Goal: Information Seeking & Learning: Learn about a topic

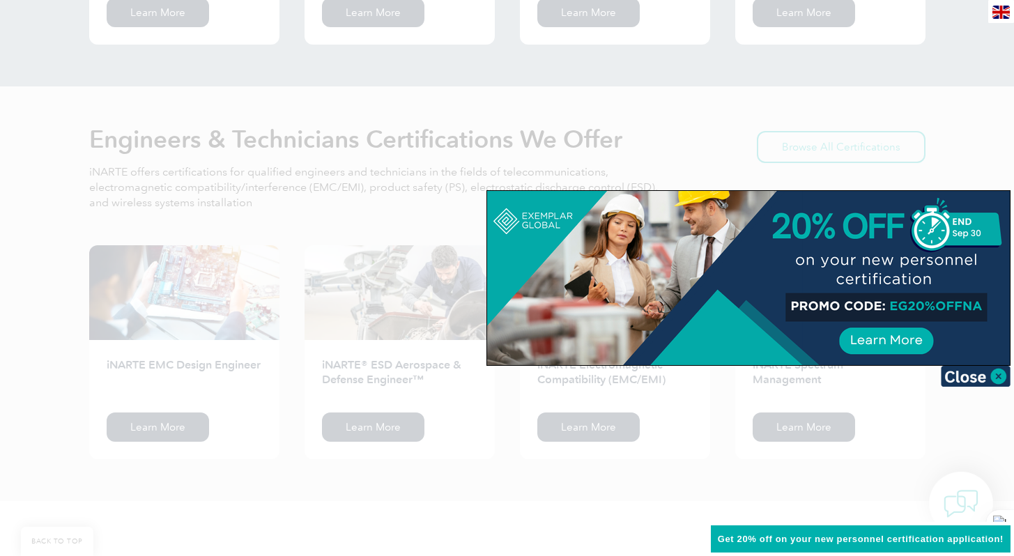
scroll to position [1684, 0]
click at [966, 379] on img at bounding box center [976, 376] width 70 height 21
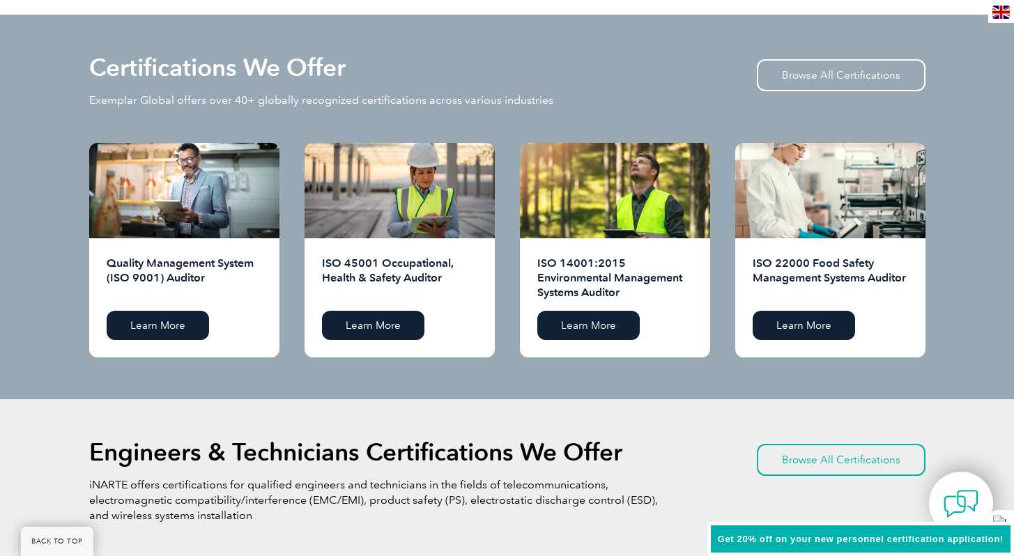
scroll to position [1353, 0]
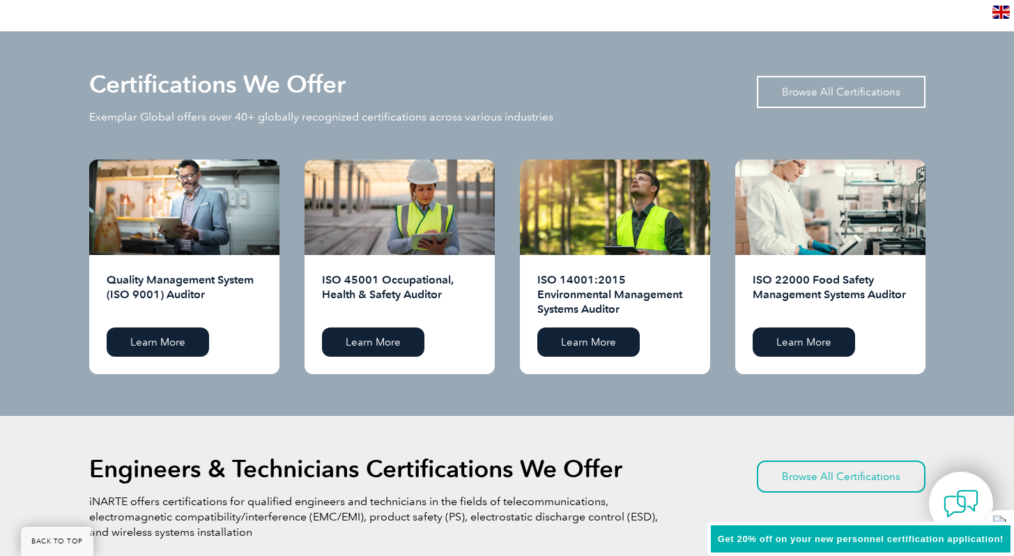
click at [837, 88] on link "Browse All Certifications" at bounding box center [841, 92] width 169 height 32
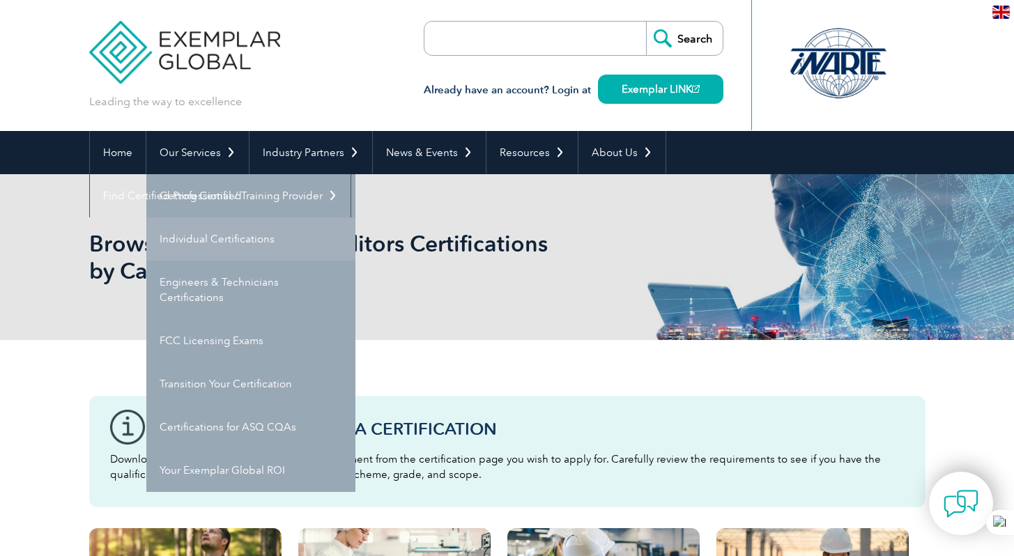
click at [208, 243] on link "Individual Certifications" at bounding box center [250, 239] width 209 height 43
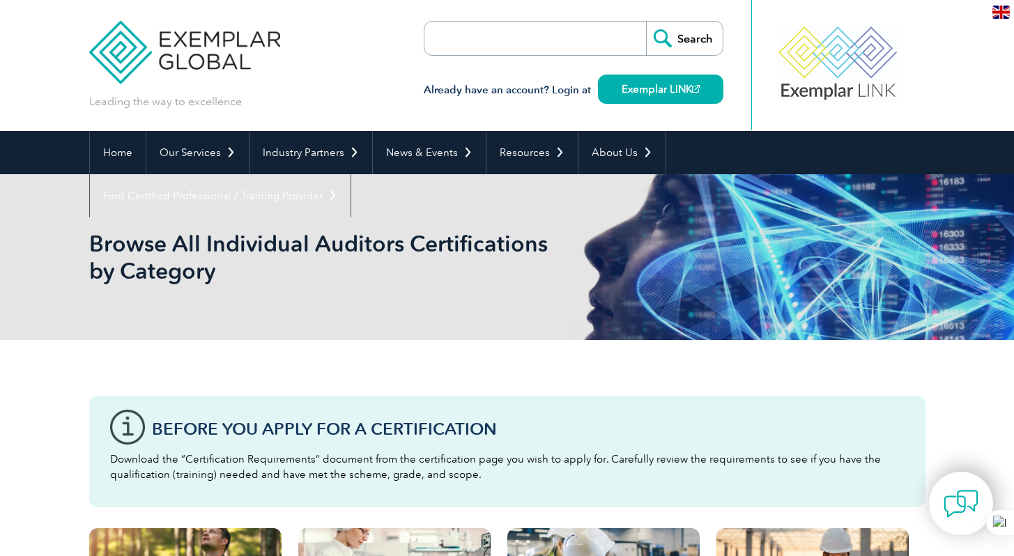
click at [520, 43] on input "search" at bounding box center [505, 38] width 146 height 33
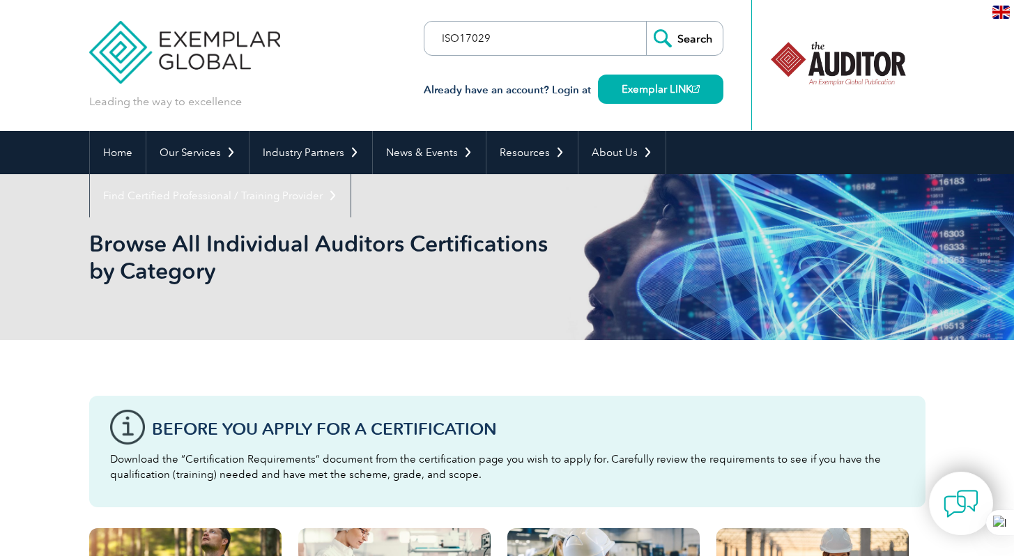
type input "ISO17029"
click at [682, 29] on input "Search" at bounding box center [684, 38] width 77 height 33
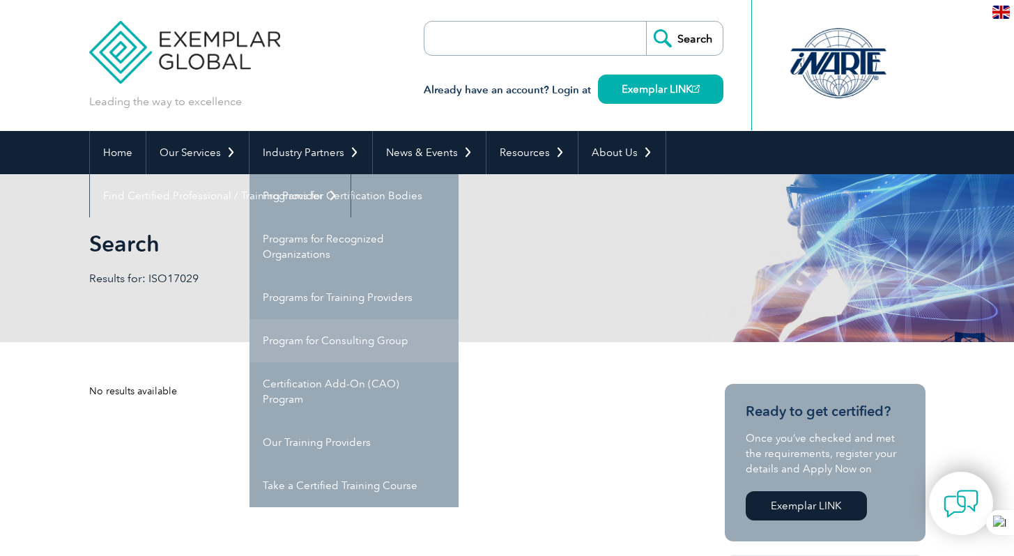
click at [338, 341] on link "Program for Consulting Group" at bounding box center [354, 340] width 209 height 43
